Goal: Task Accomplishment & Management: Use online tool/utility

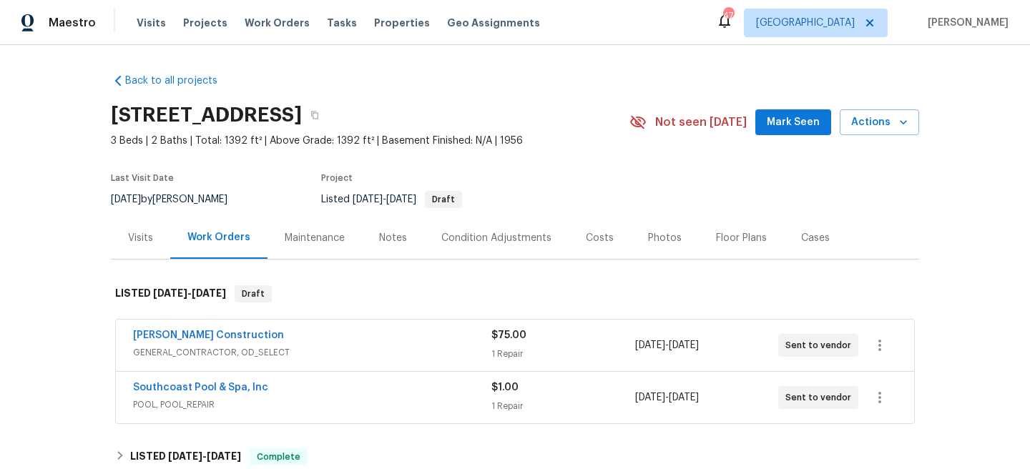
drag, startPoint x: 286, startPoint y: 122, endPoint x: 104, endPoint y: 114, distance: 181.9
click at [104, 114] on div "Back to all projects 8755 Penfield Ave, Northridge, CA 91324 3 Beds | 2 Baths |…" at bounding box center [515, 257] width 1030 height 424
copy h2 "8755 Penfield Ave,"
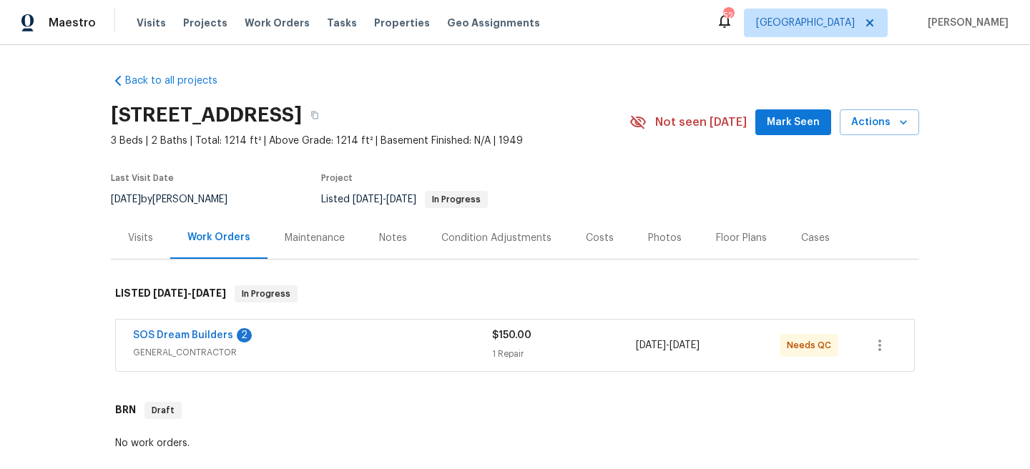
click at [341, 347] on span "GENERAL_CONTRACTOR" at bounding box center [312, 353] width 359 height 14
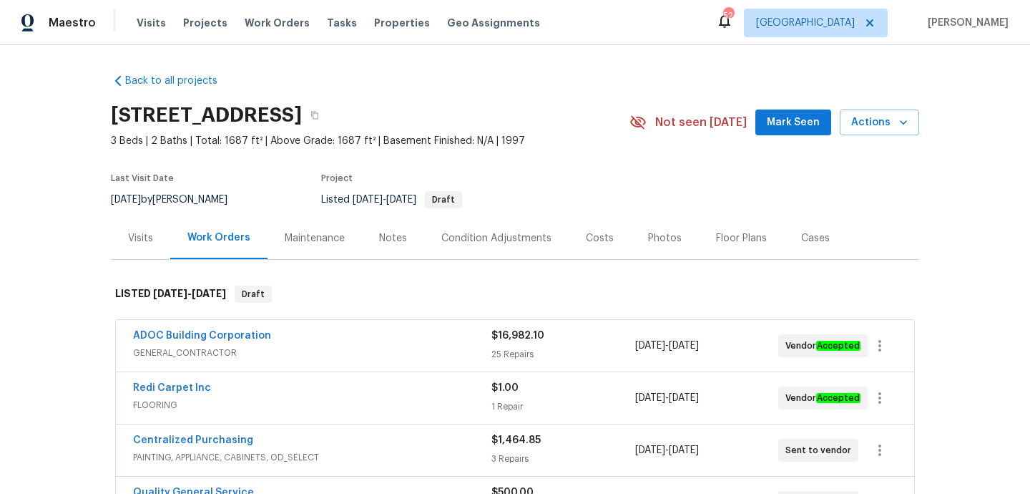
click at [298, 350] on span "GENERAL_CONTRACTOR" at bounding box center [312, 353] width 358 height 14
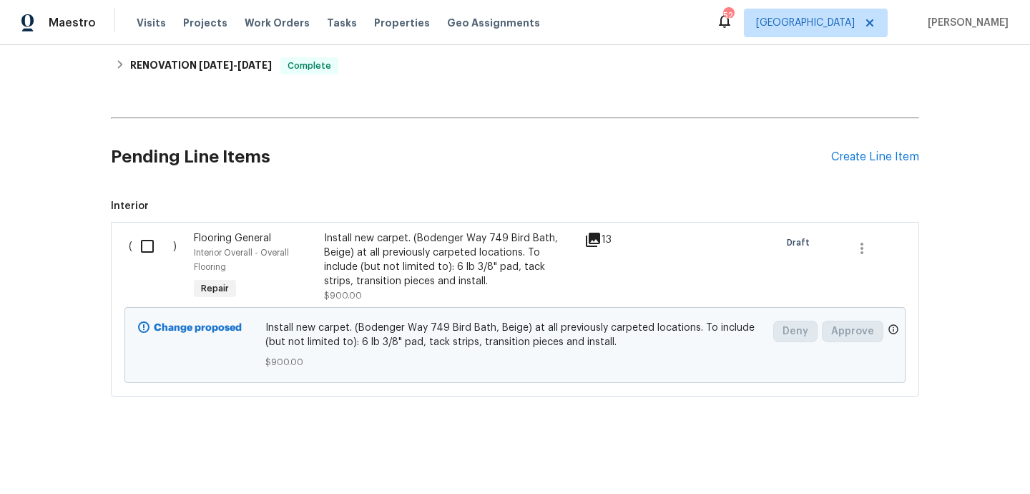
scroll to position [3237, 0]
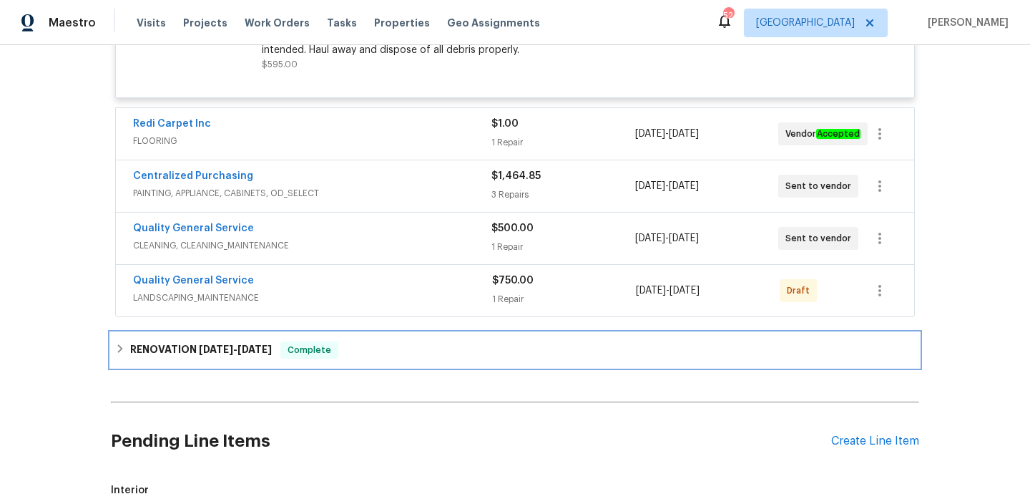
click at [337, 357] on span "Complete" at bounding box center [309, 350] width 55 height 14
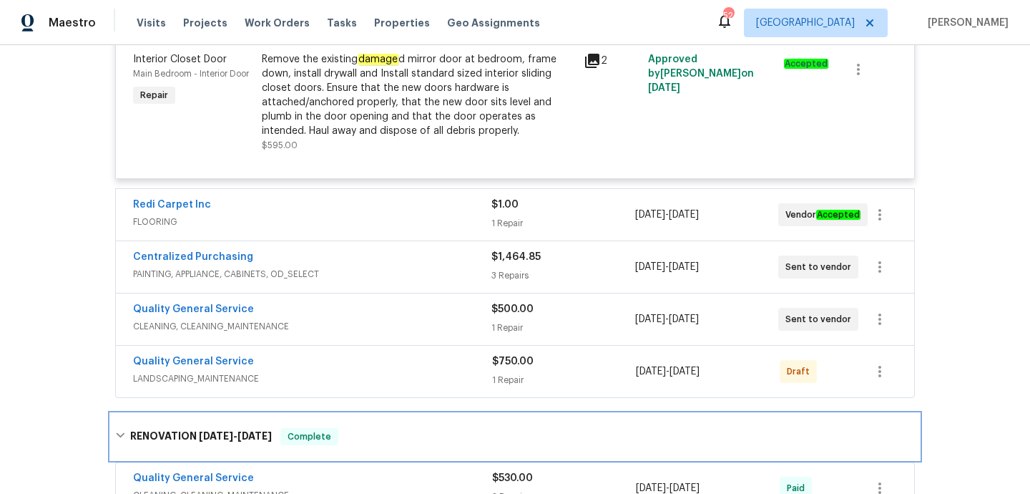
scroll to position [3151, 0]
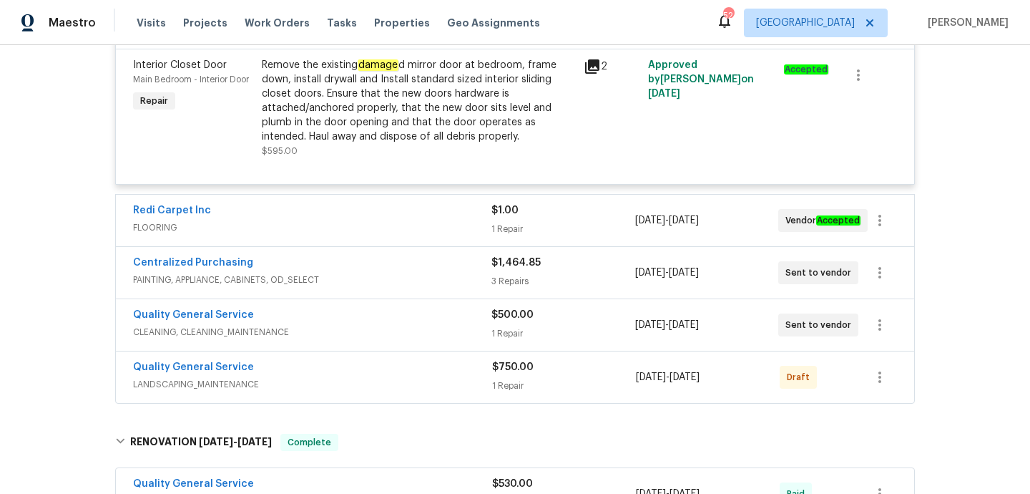
click at [373, 287] on span "PAINTING, APPLIANCE, CABINETS, OD_SELECT" at bounding box center [312, 280] width 358 height 14
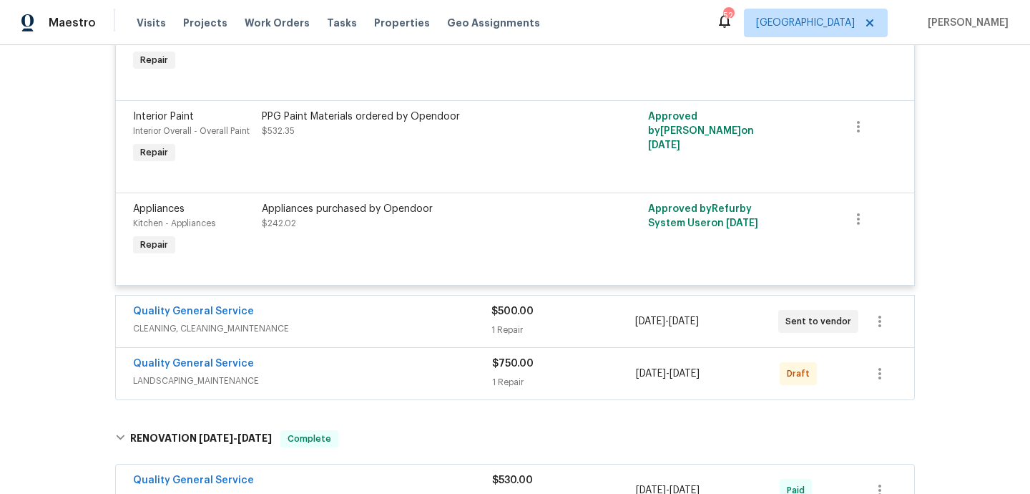
scroll to position [3538, 0]
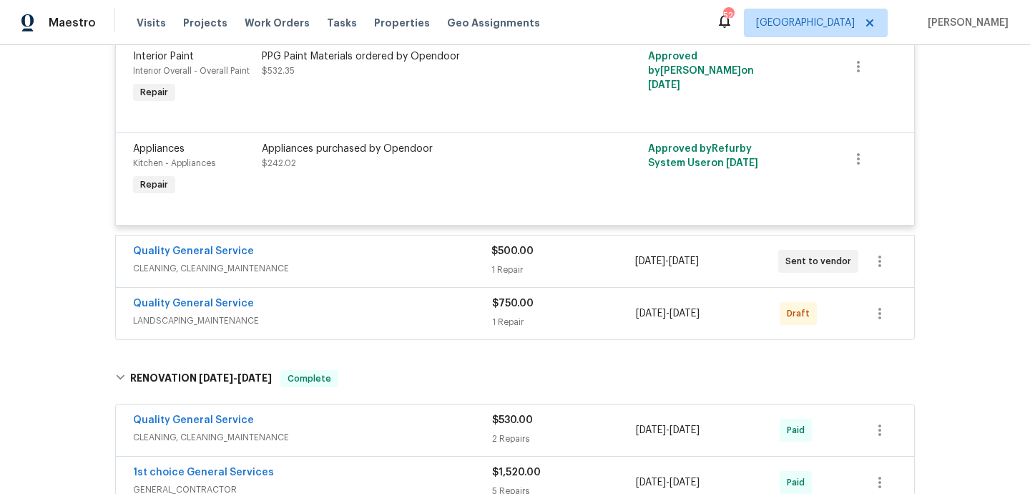
click at [376, 273] on span "CLEANING, CLEANING_MAINTENANCE" at bounding box center [312, 268] width 358 height 14
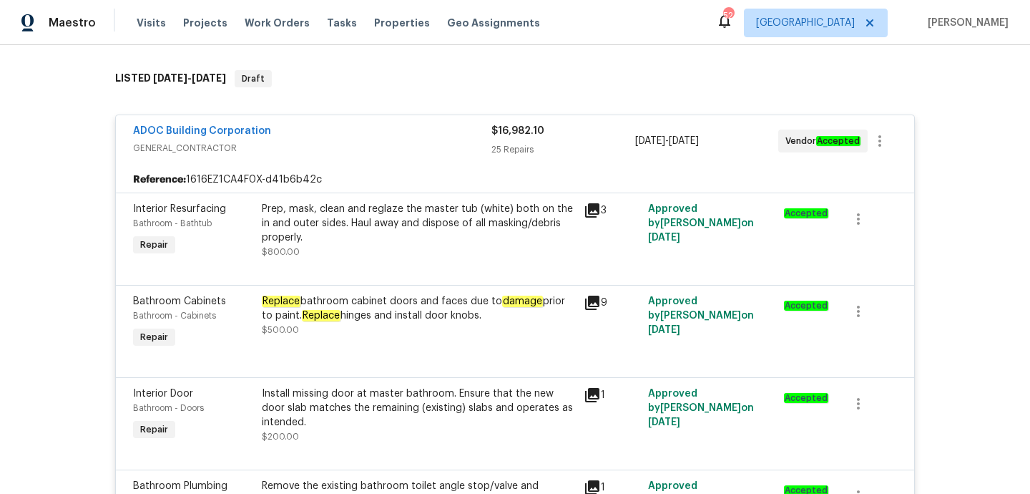
scroll to position [0, 0]
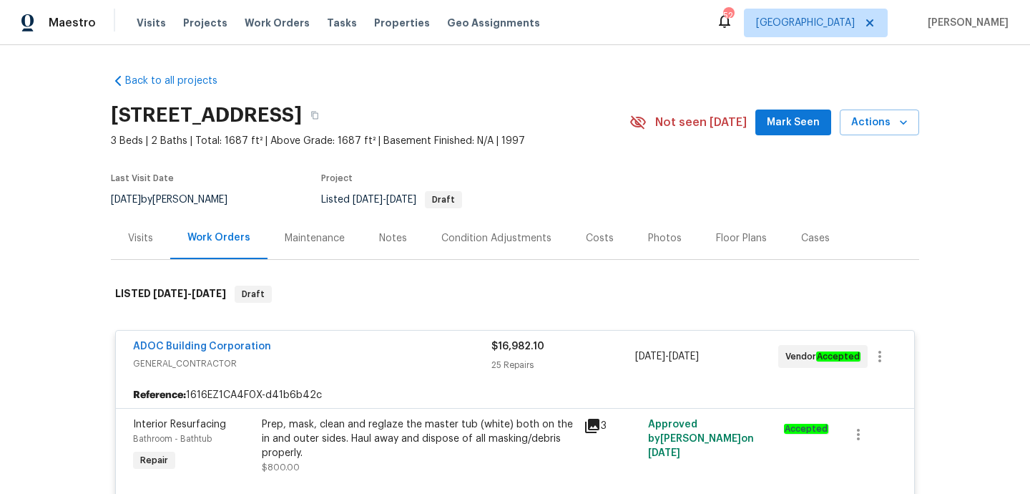
click at [136, 235] on div "Visits" at bounding box center [140, 238] width 25 height 14
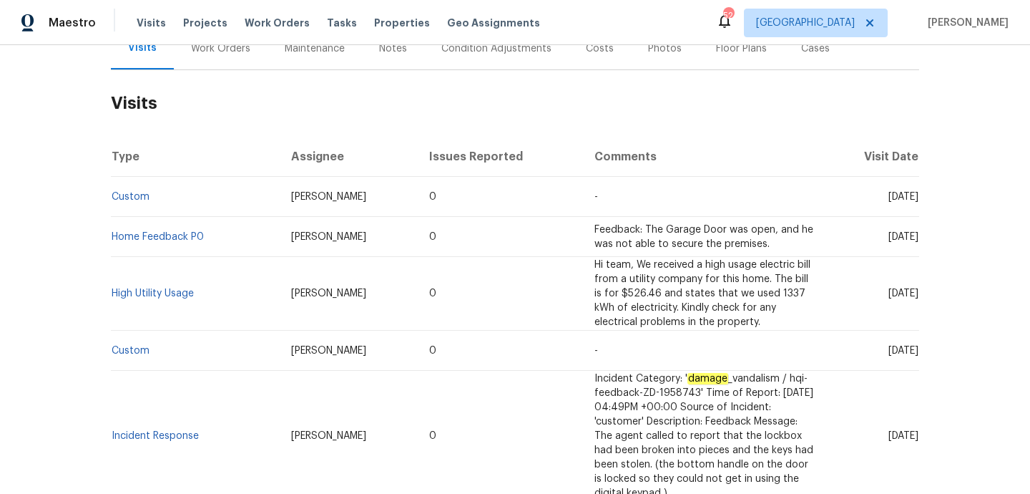
scroll to position [252, 0]
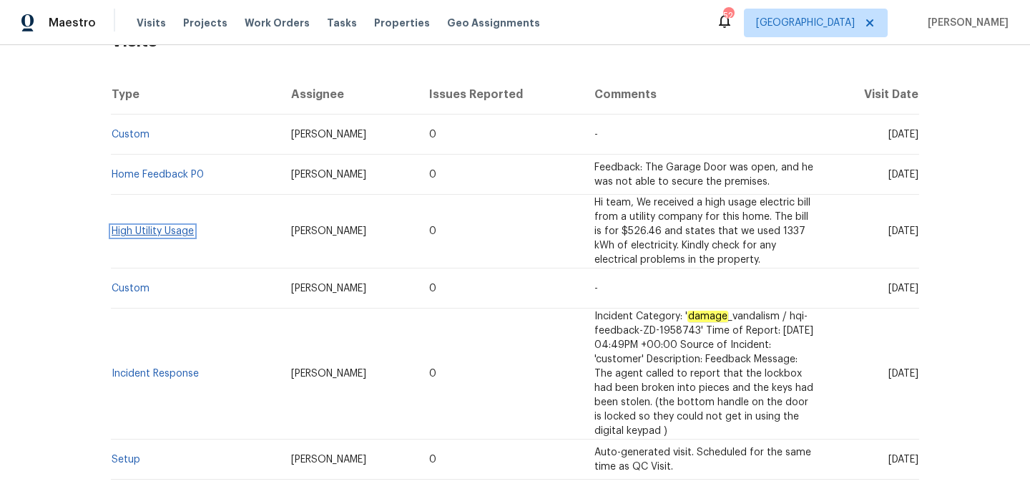
click at [158, 232] on link "High Utility Usage" at bounding box center [153, 231] width 82 height 10
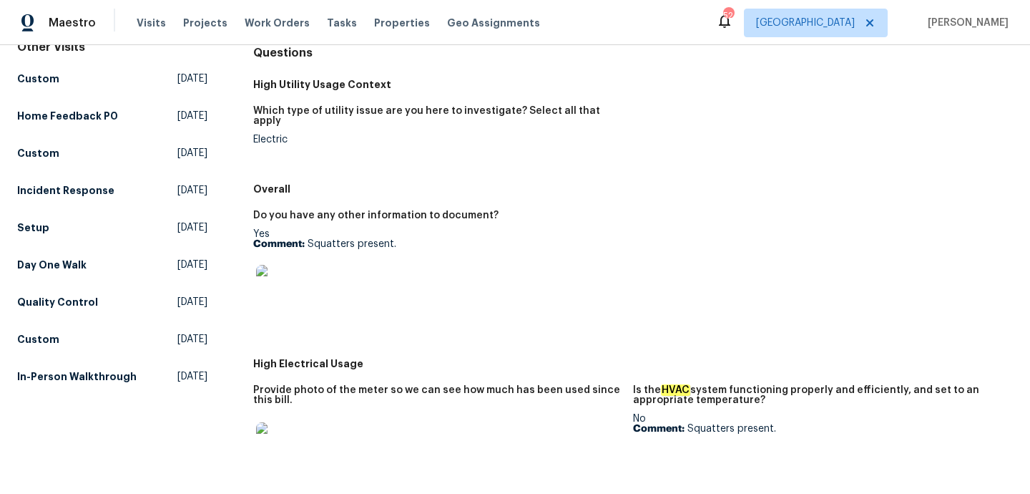
scroll to position [273, 0]
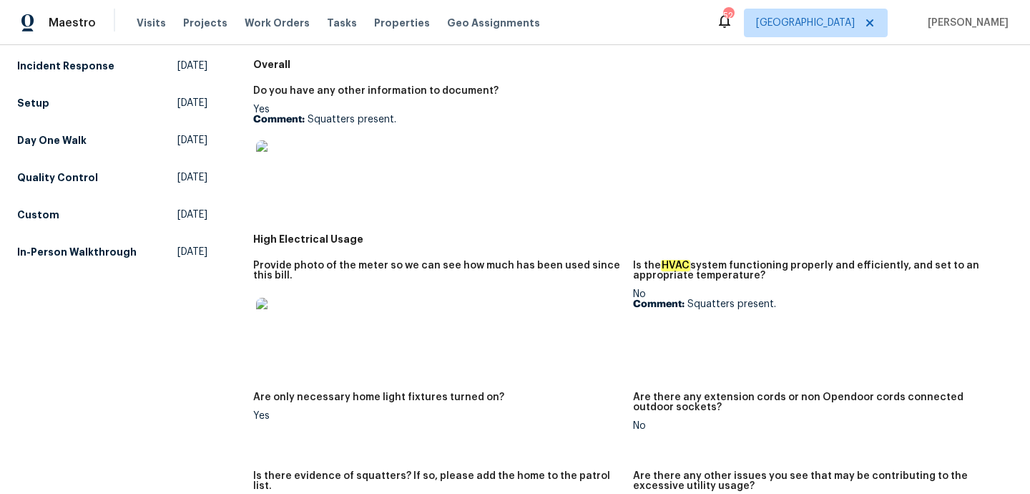
click at [331, 114] on p "Comment: Squatters present." at bounding box center [437, 119] width 368 height 10
copy p "Squatters"
